Goal: Navigation & Orientation: Understand site structure

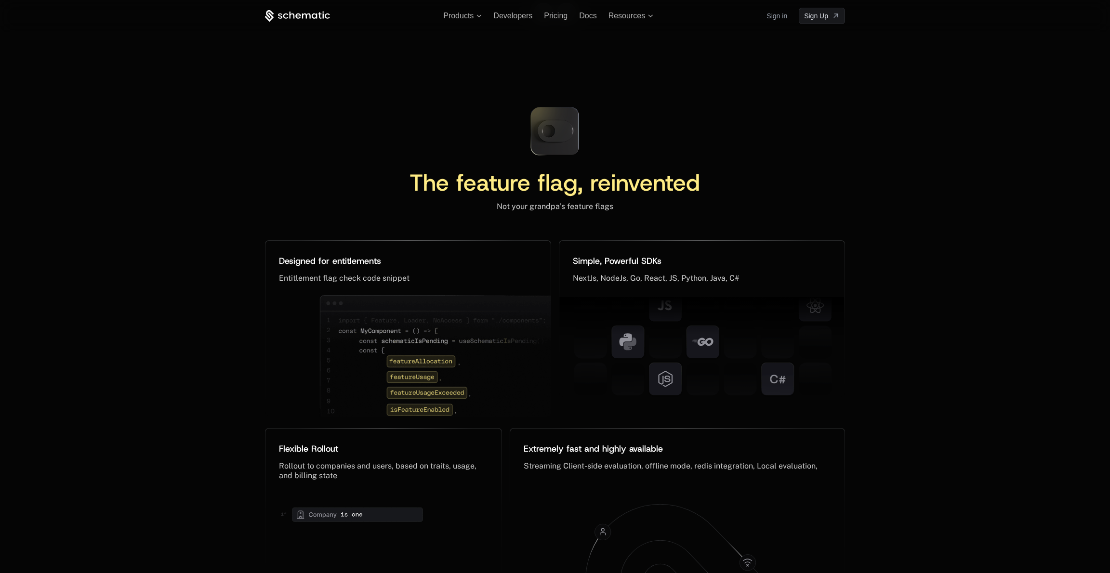
scroll to position [4225, 0]
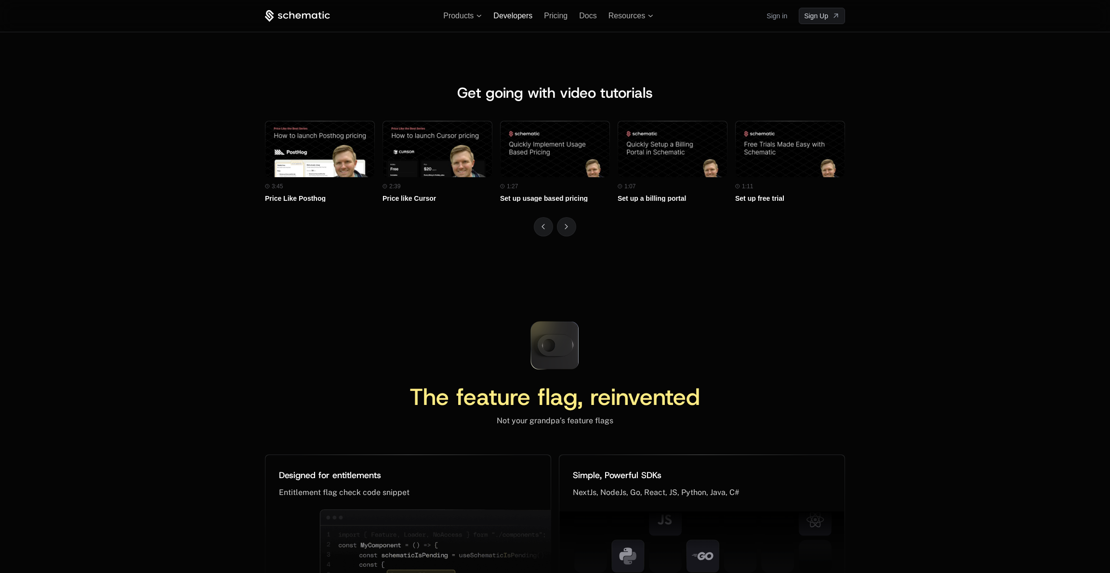
click at [515, 15] on span "Developers" at bounding box center [512, 16] width 39 height 8
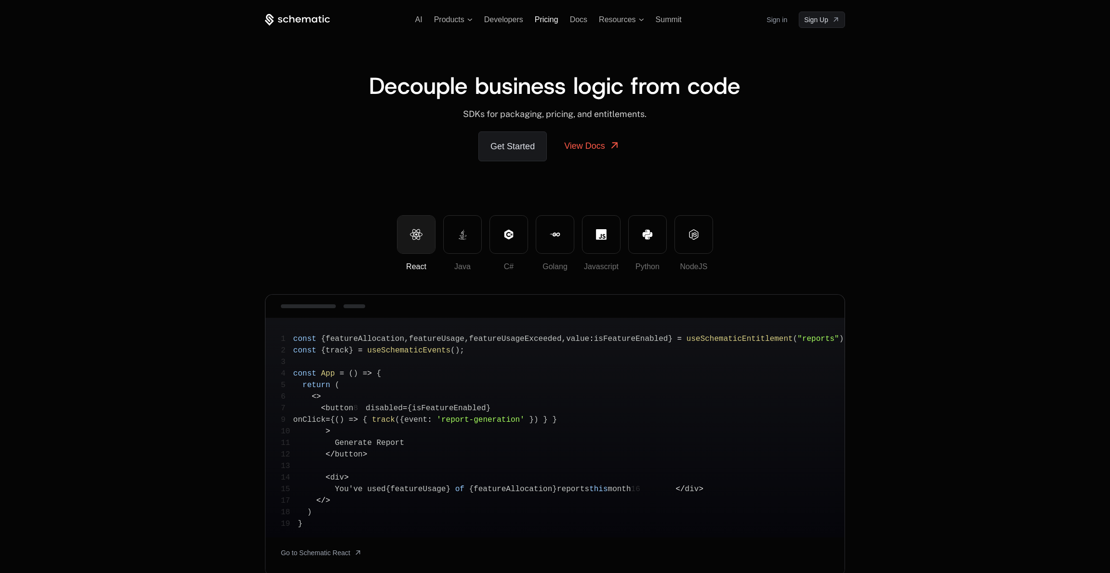
click at [557, 19] on span "Pricing" at bounding box center [547, 19] width 24 height 8
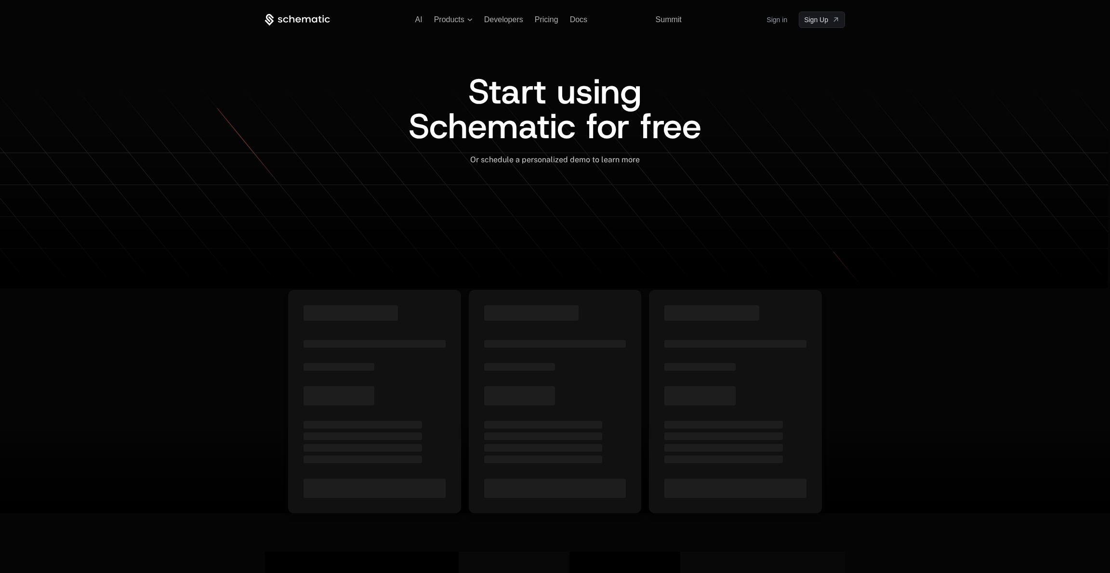
click at [604, 20] on span "Resources" at bounding box center [617, 19] width 37 height 9
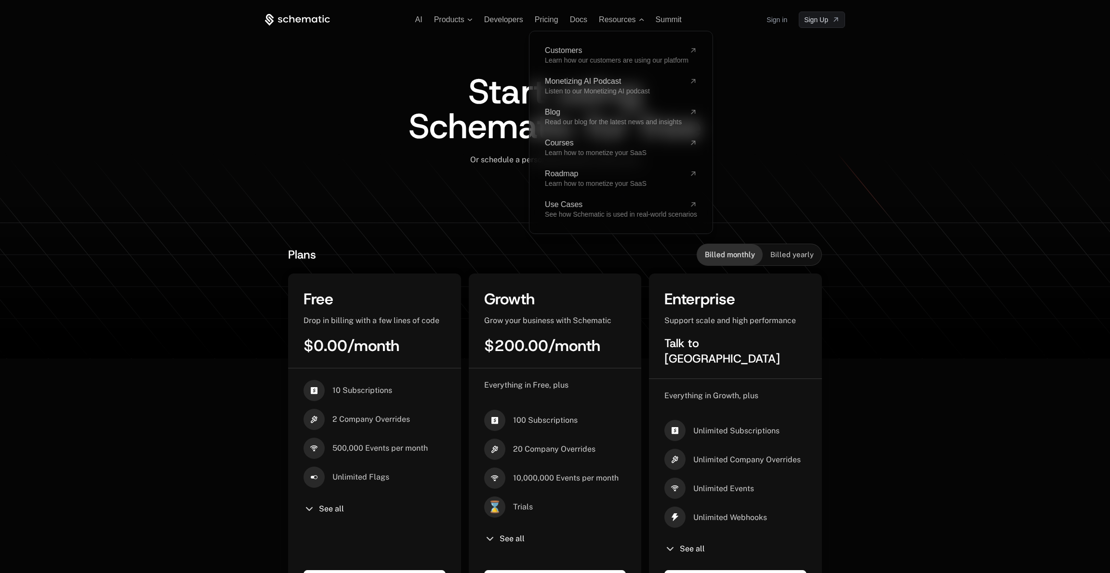
click at [477, 62] on div "Start using Schematic for free Or schedule a personalized demo to learn more ﻿" at bounding box center [555, 130] width 580 height 204
click at [310, 22] on icon at bounding box center [297, 20] width 65 height 12
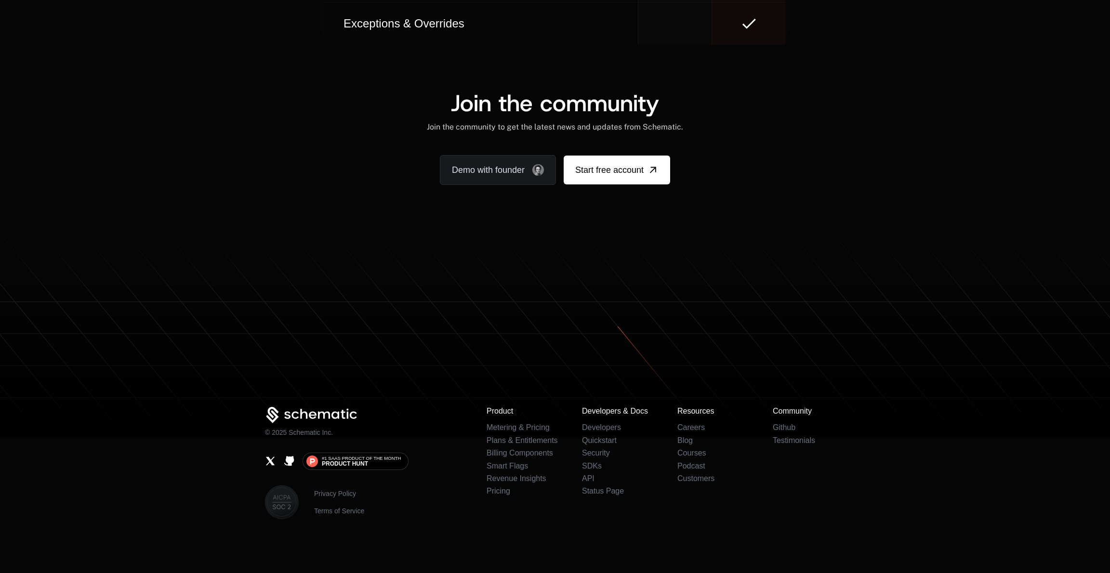
scroll to position [5790, 0]
